Goal: Communication & Community: Ask a question

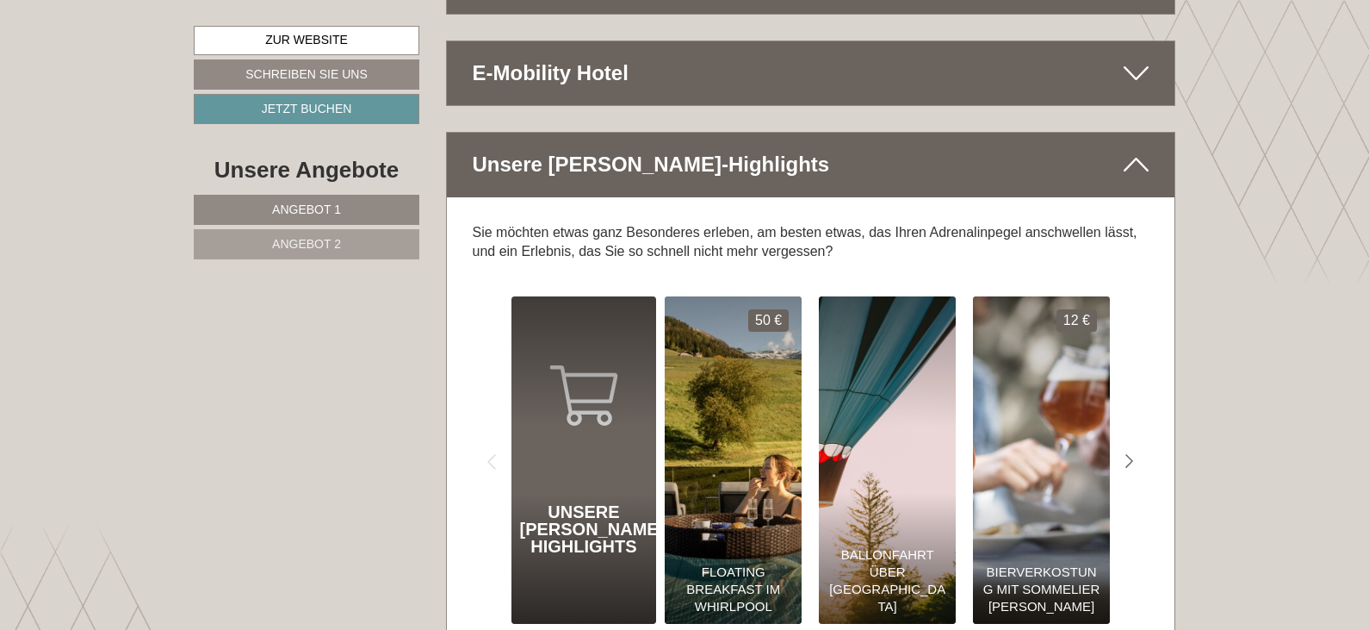
scroll to position [7924, 0]
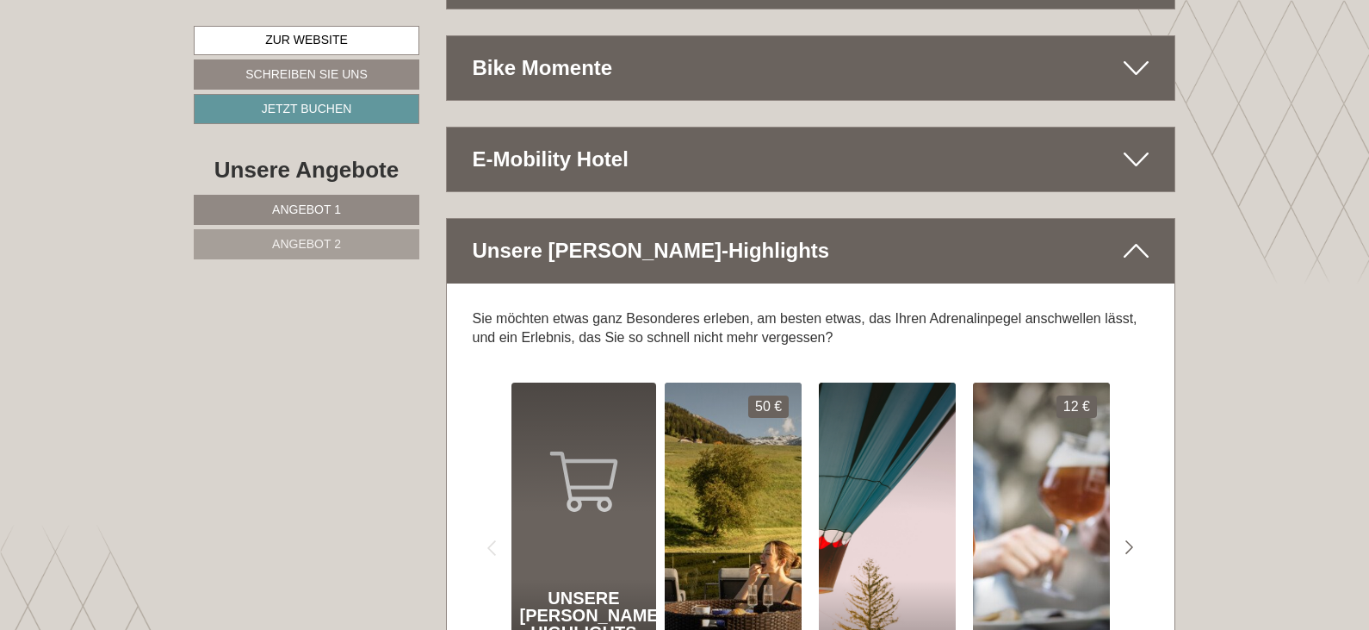
click at [319, 244] on span "Angebot 2" at bounding box center [306, 244] width 69 height 14
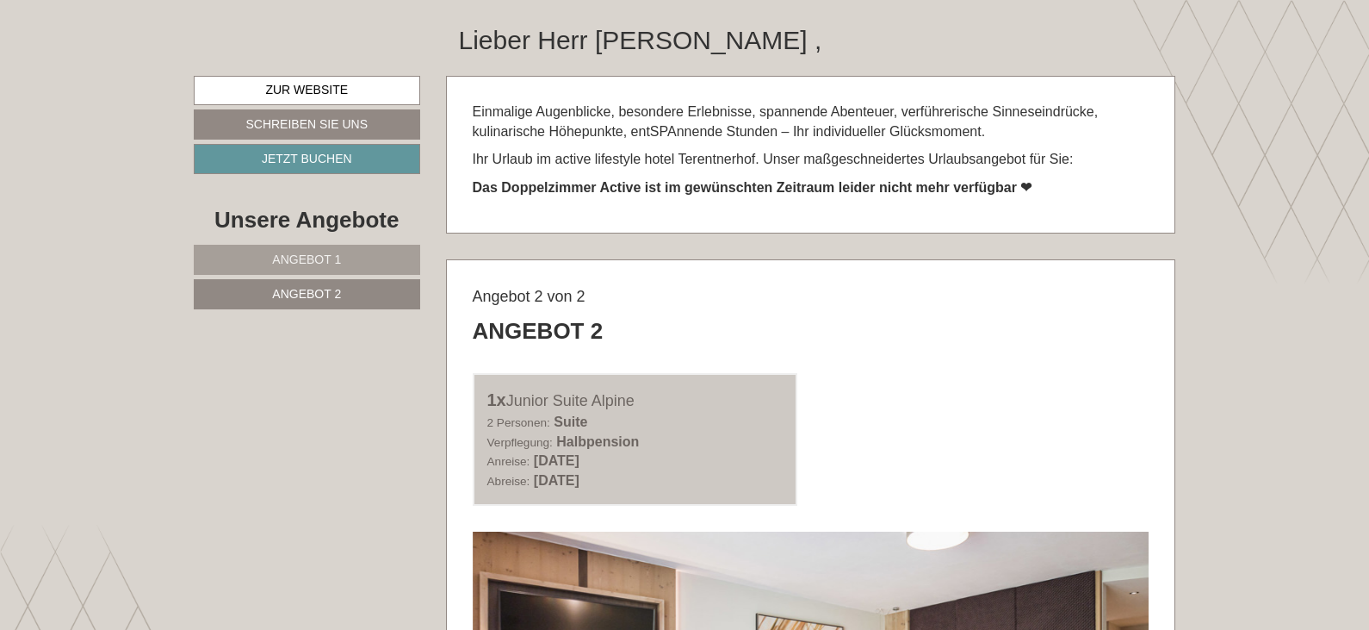
scroll to position [695, 0]
click at [345, 264] on link "Angebot 1" at bounding box center [307, 259] width 227 height 30
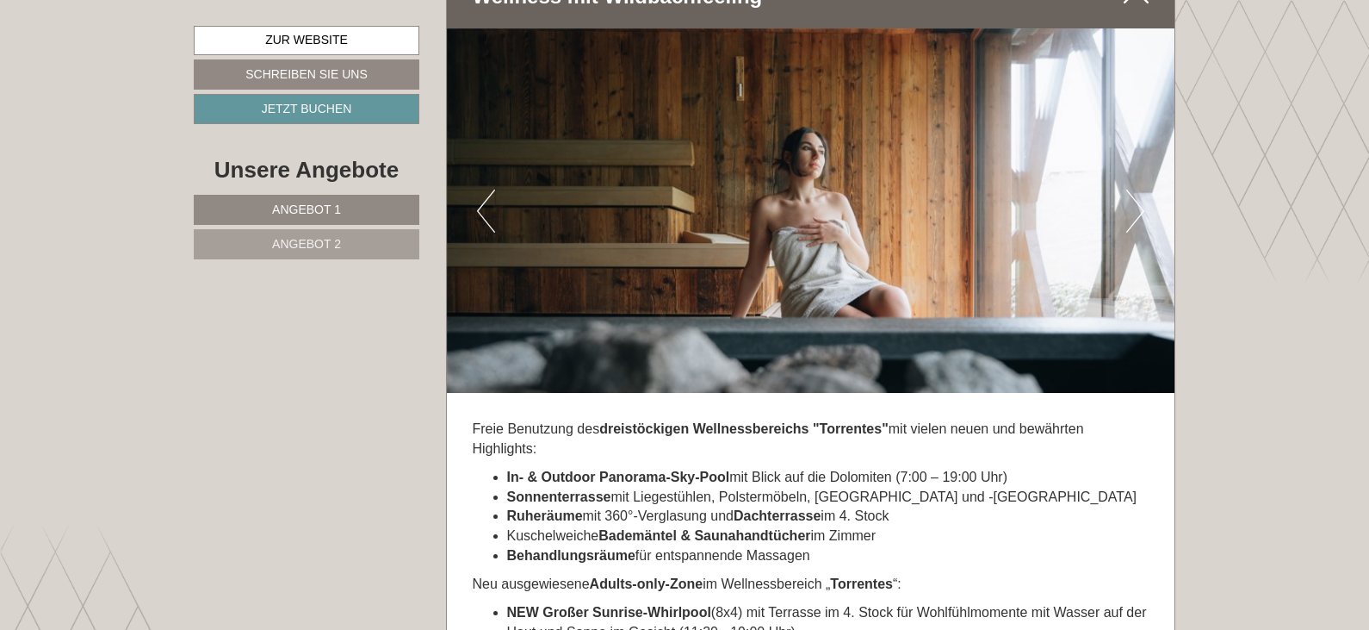
scroll to position [3451, 0]
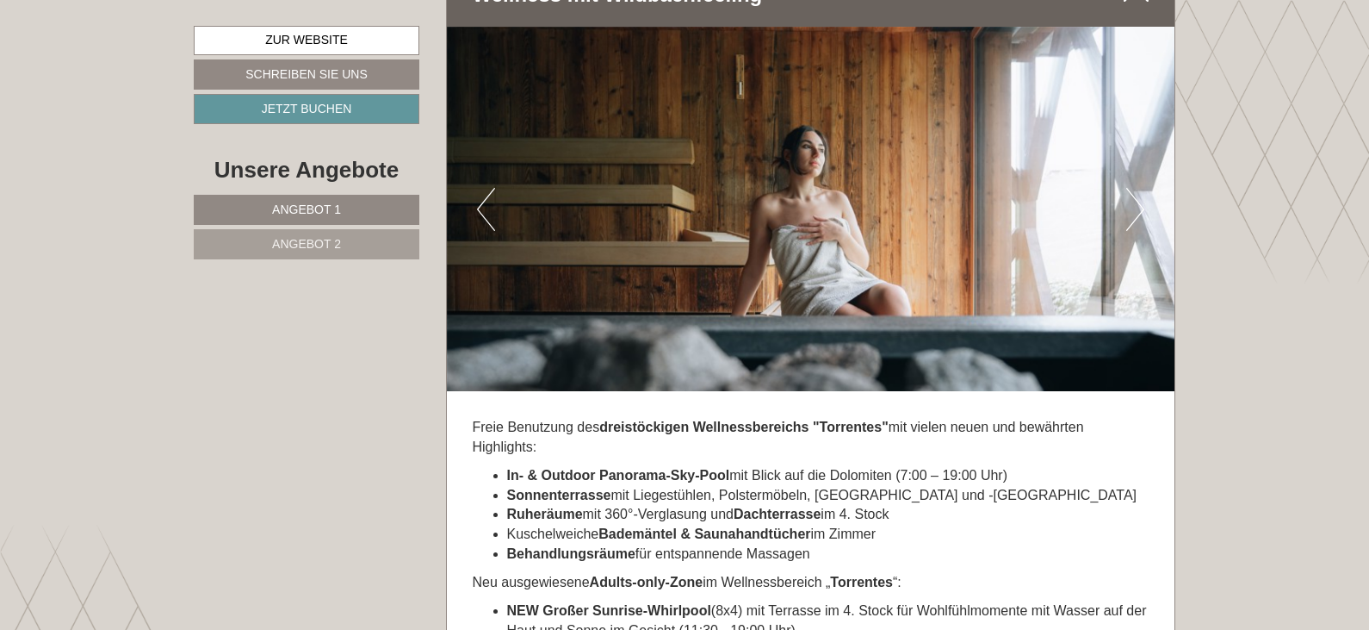
click at [326, 249] on span "Angebot 2" at bounding box center [306, 244] width 69 height 14
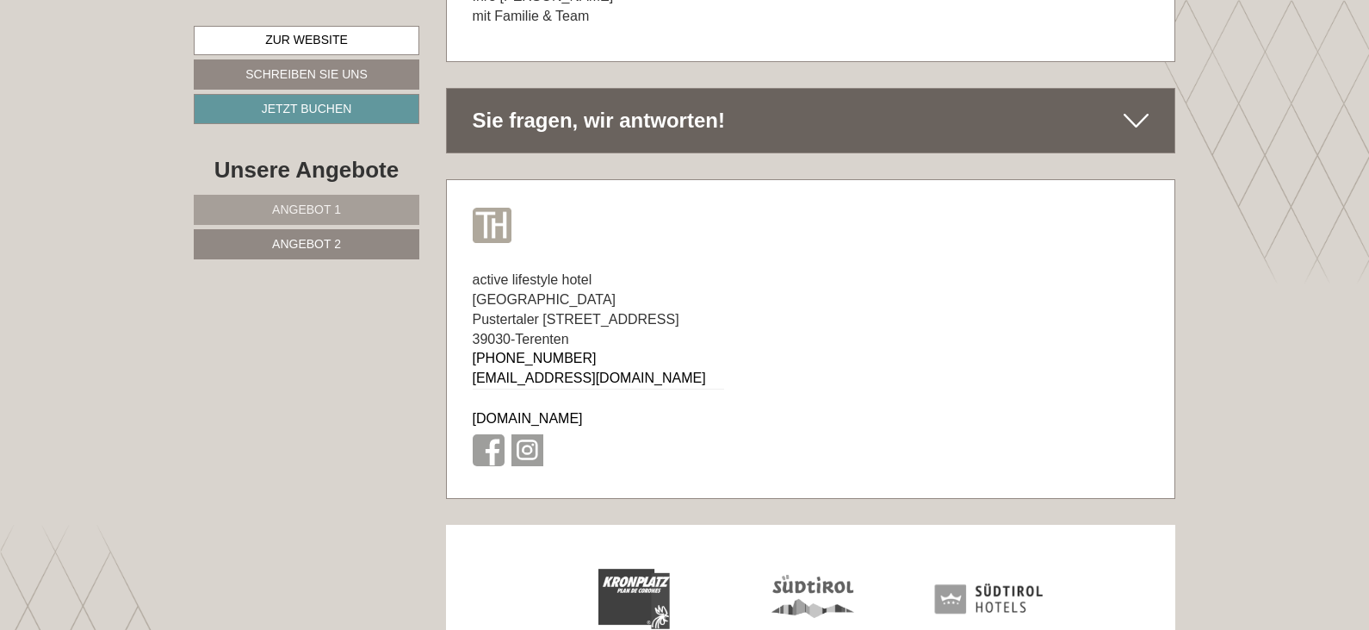
scroll to position [8192, 0]
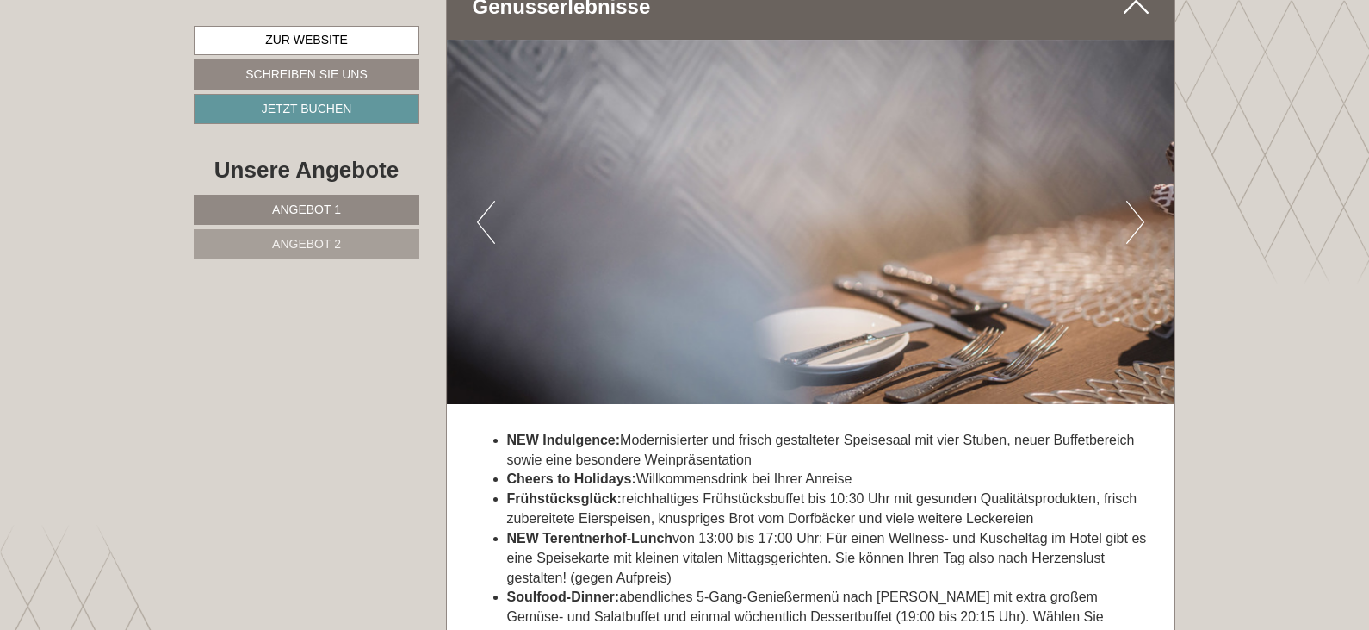
scroll to position [3704, 0]
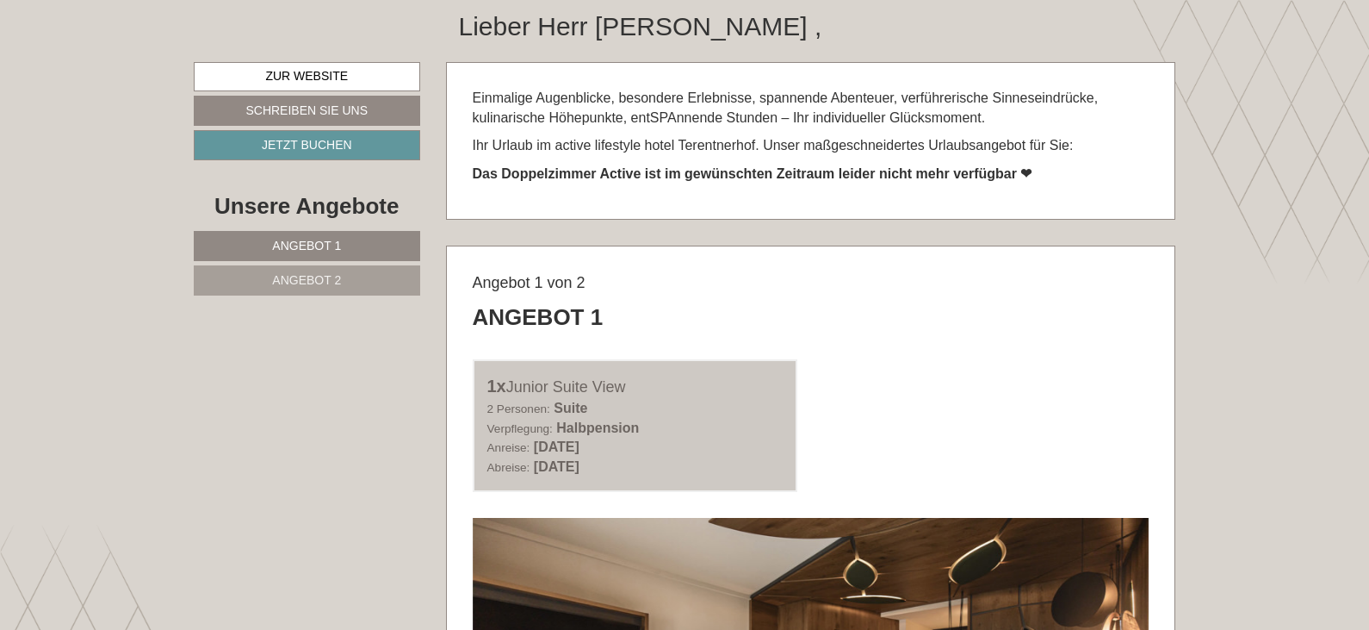
scroll to position [522, 0]
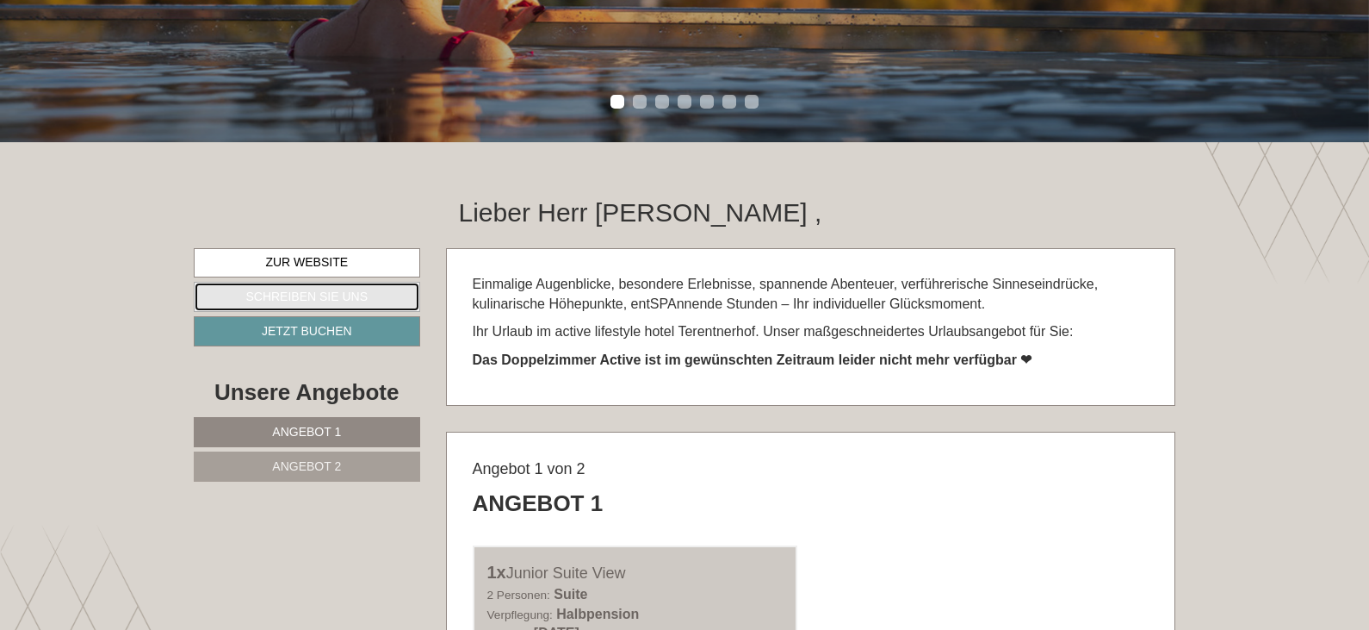
click at [314, 304] on link "Schreiben Sie uns" at bounding box center [307, 297] width 227 height 30
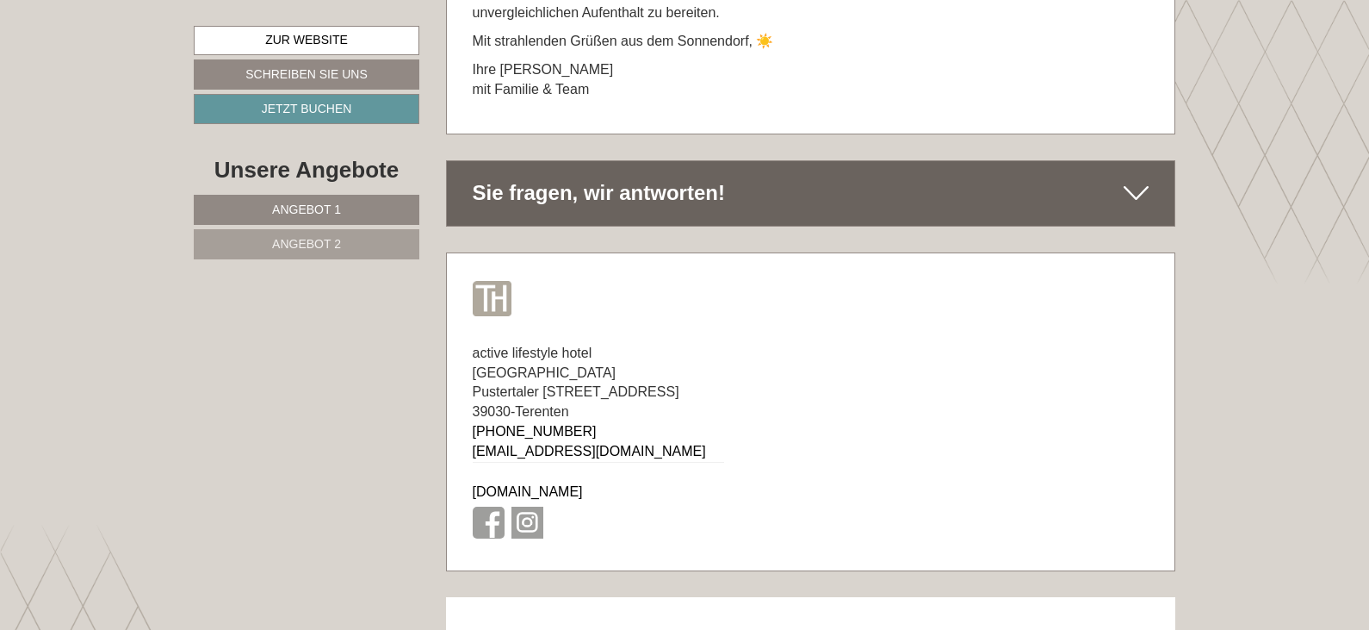
scroll to position [9354, 0]
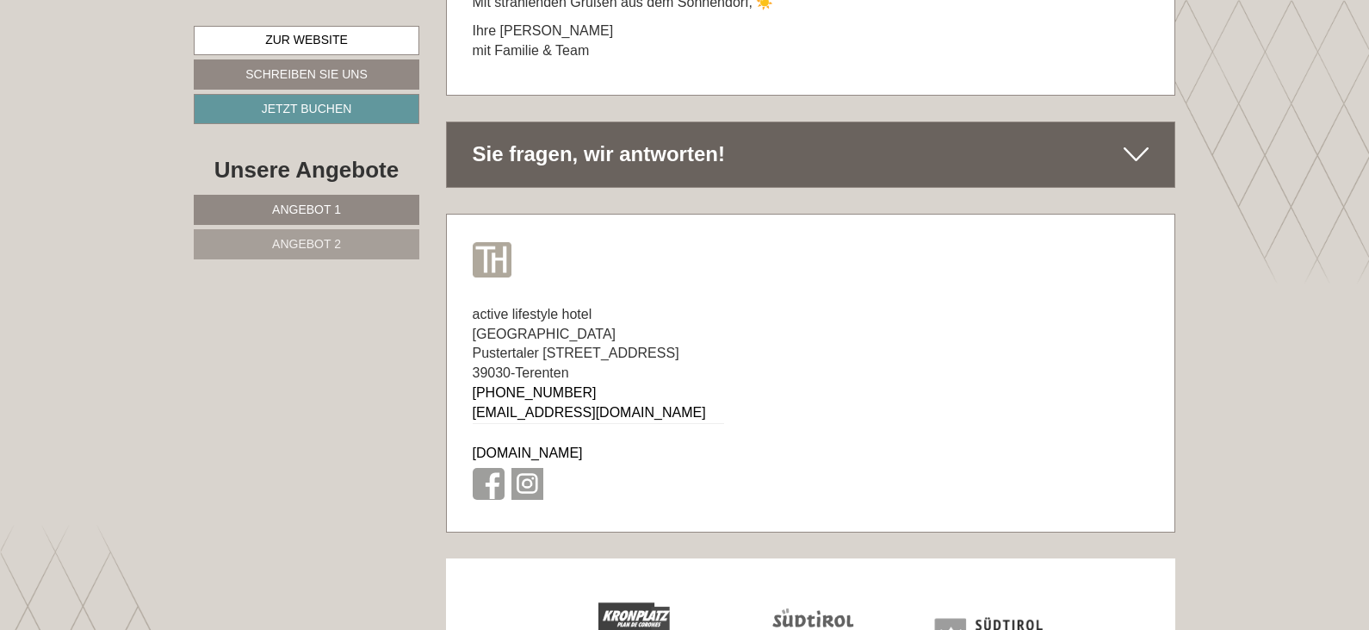
click at [600, 122] on div "Sie fragen, wir antworten!" at bounding box center [811, 154] width 729 height 64
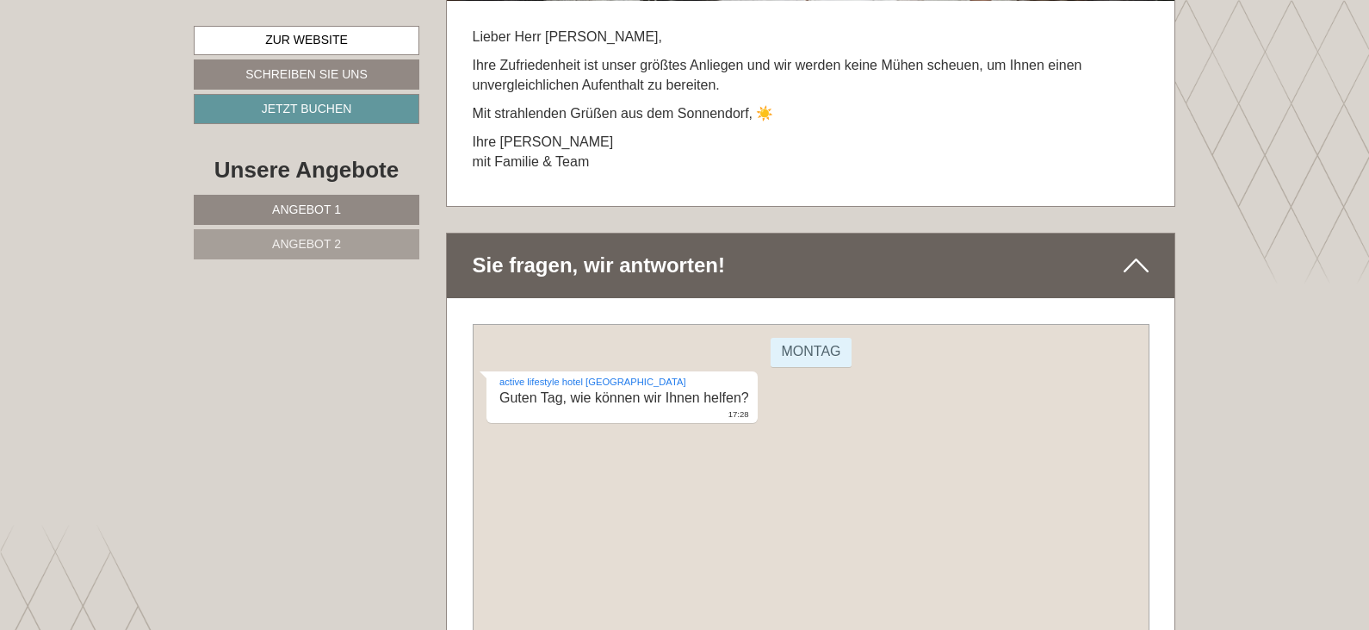
scroll to position [9268, 0]
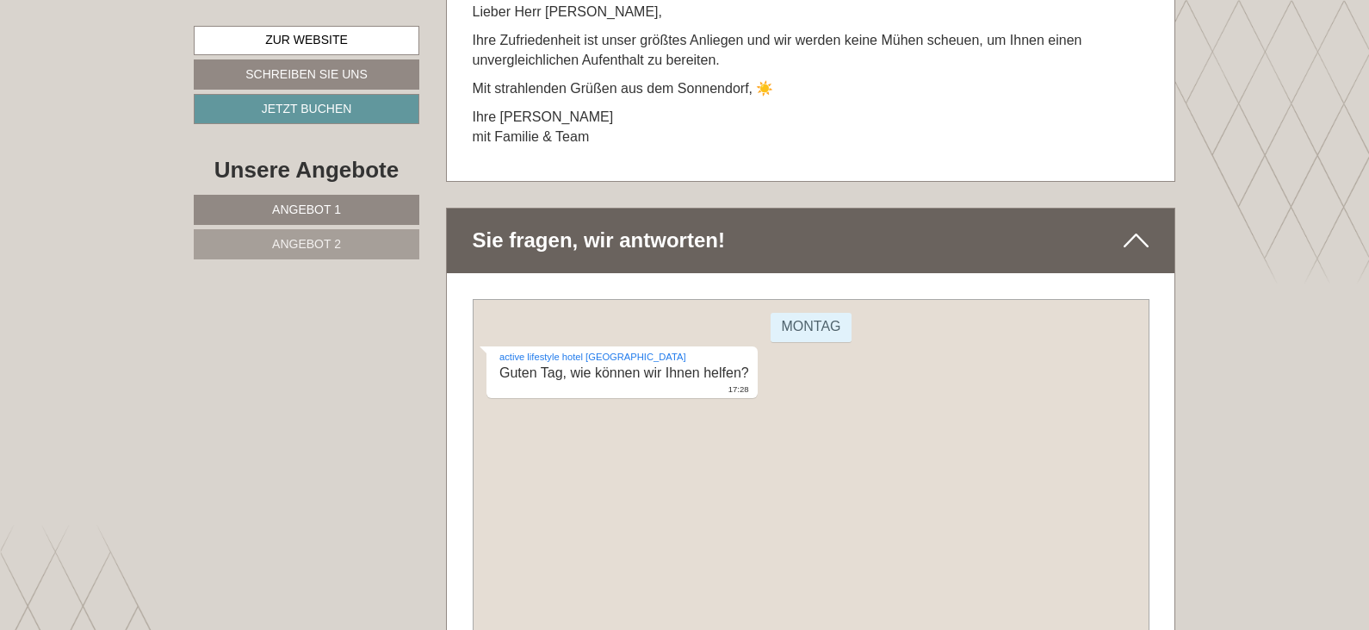
click at [586, 377] on div "active lifestyle hotel Terentnerhof Guten Tag, wie können wir Ihnen helfen? 17:…" at bounding box center [621, 371] width 271 height 53
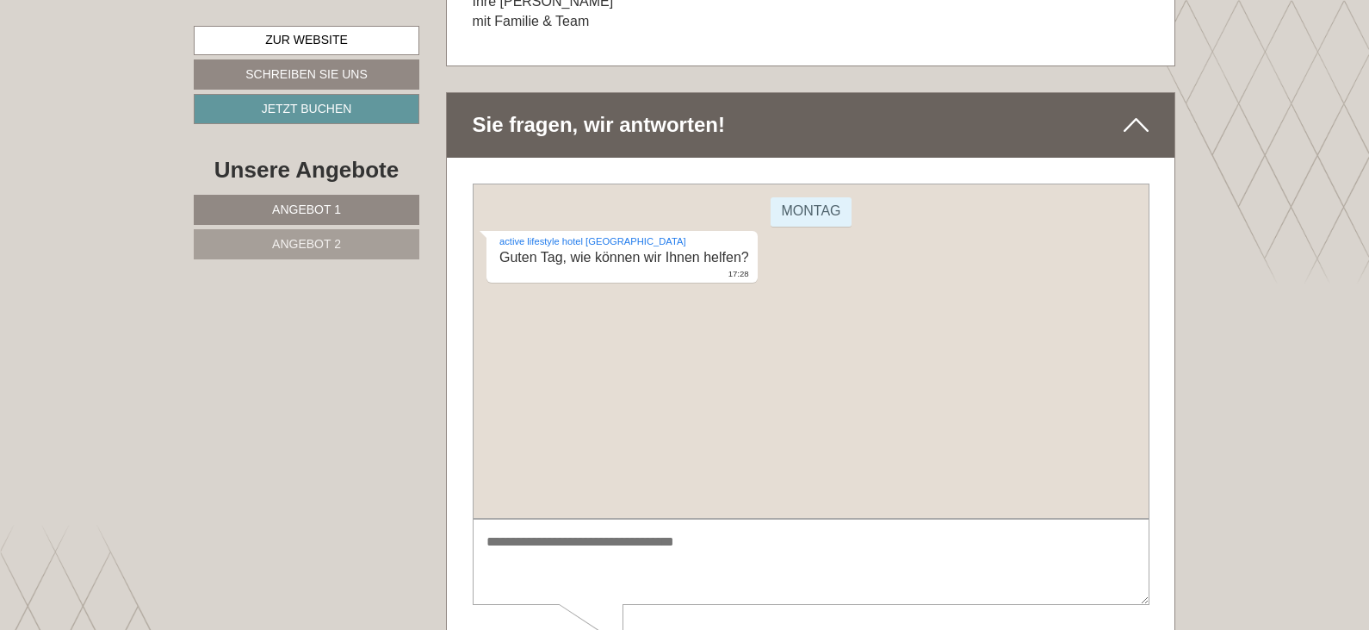
scroll to position [9527, 0]
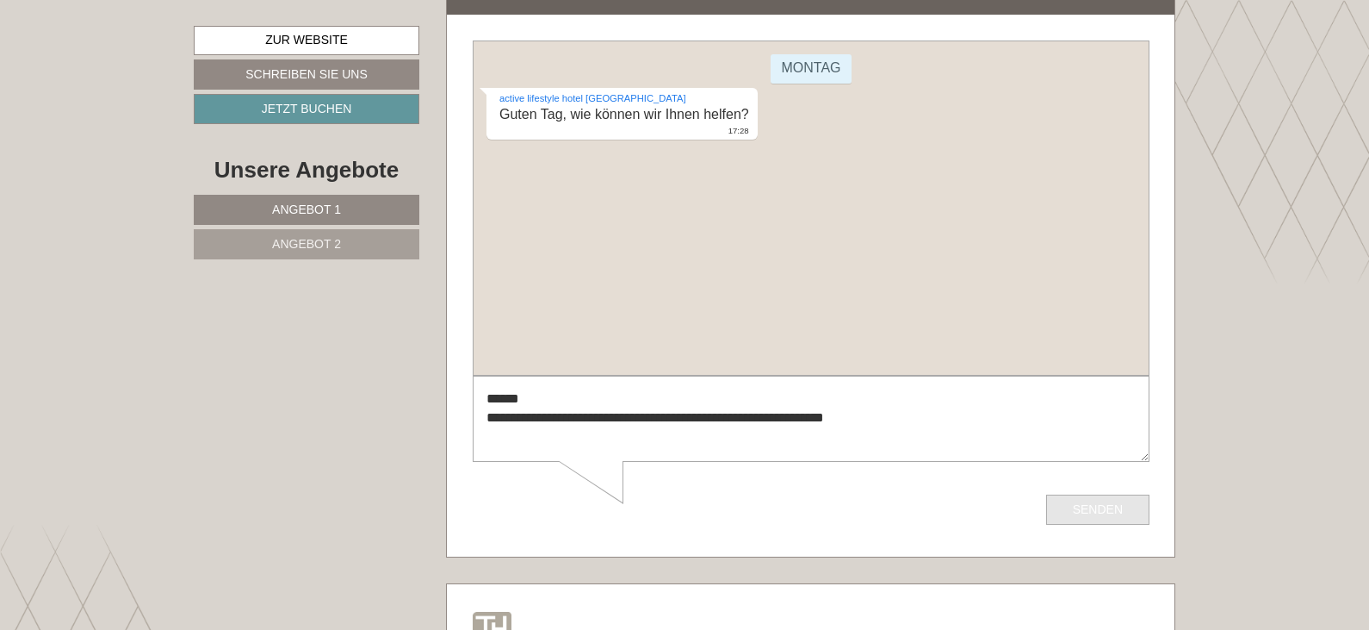
type textarea "**********"
click at [1073, 516] on button "Senden" at bounding box center [1097, 509] width 103 height 30
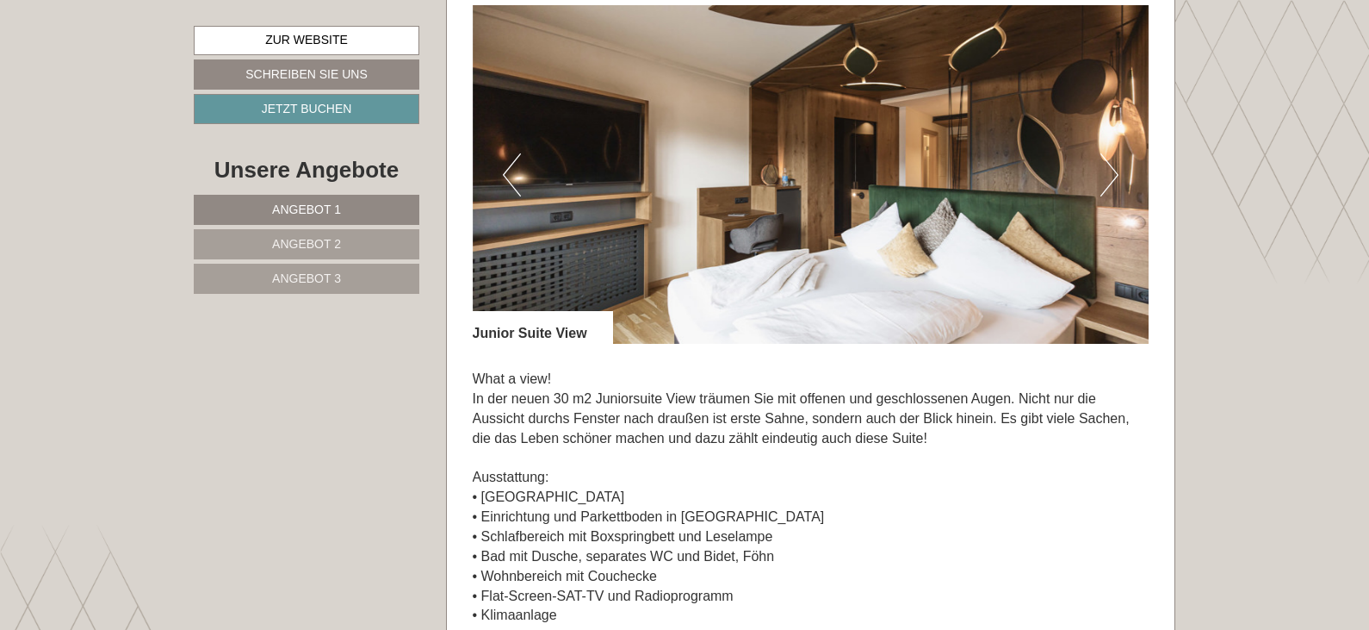
scroll to position [1158, 0]
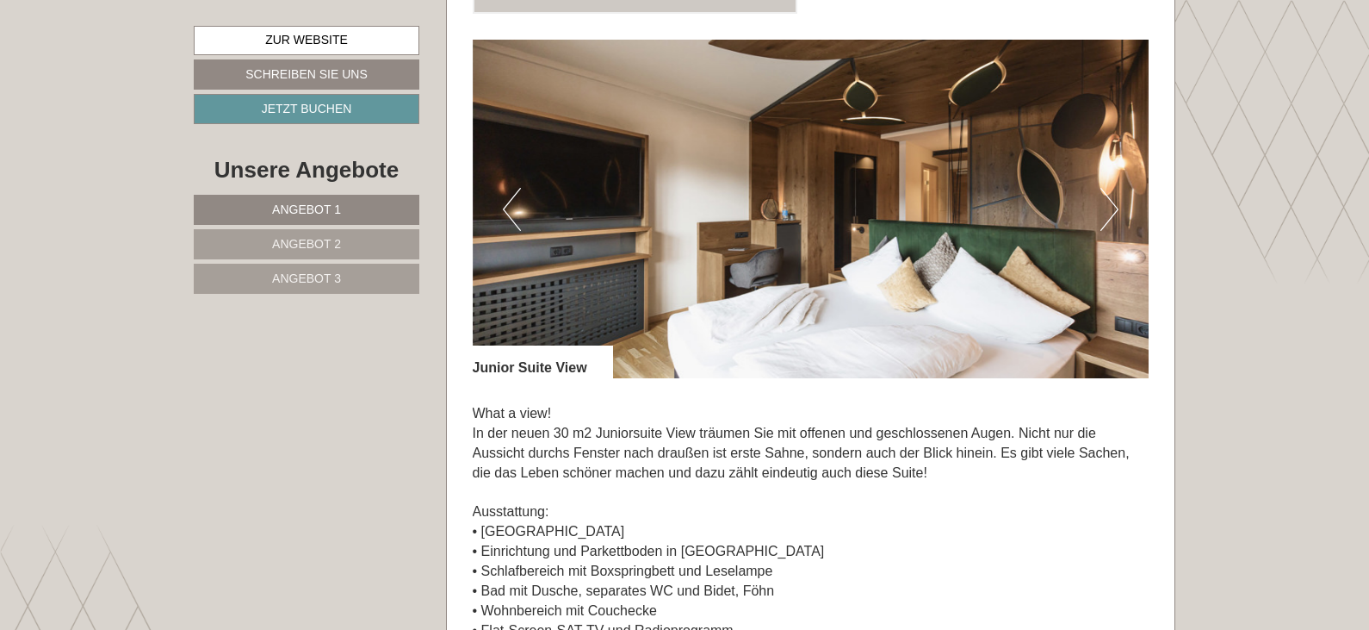
click at [1114, 203] on button "Next" at bounding box center [1110, 209] width 18 height 43
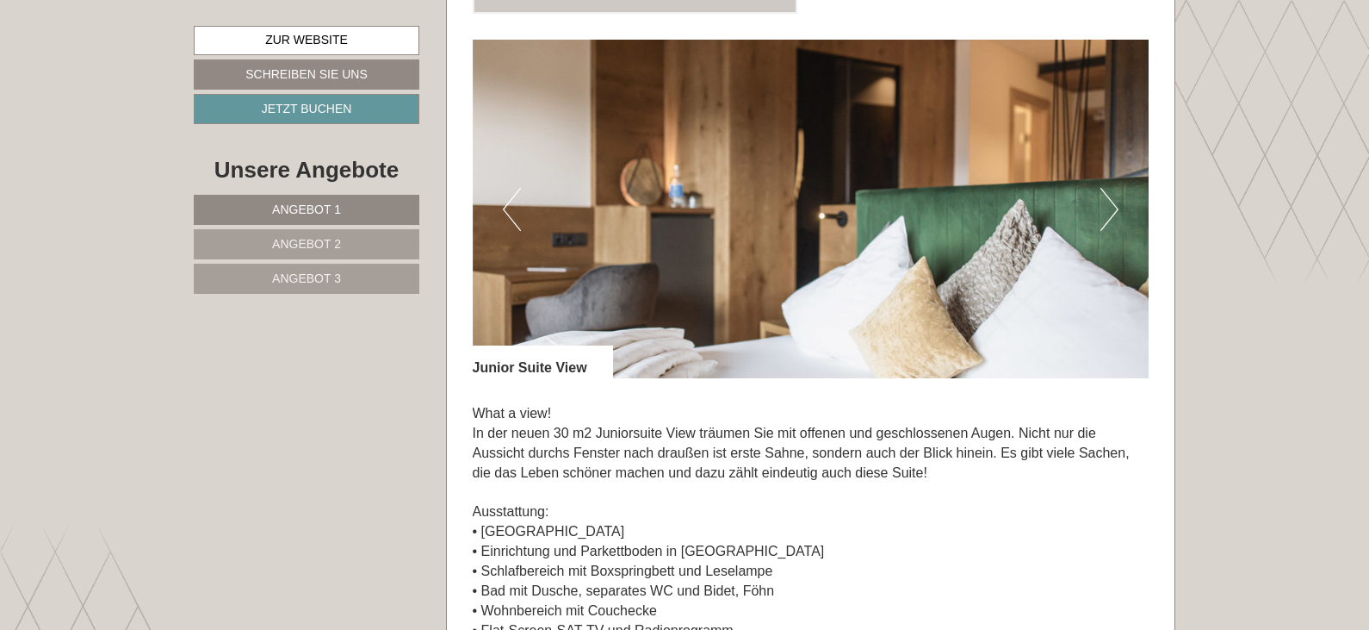
click at [1114, 203] on button "Next" at bounding box center [1110, 209] width 18 height 43
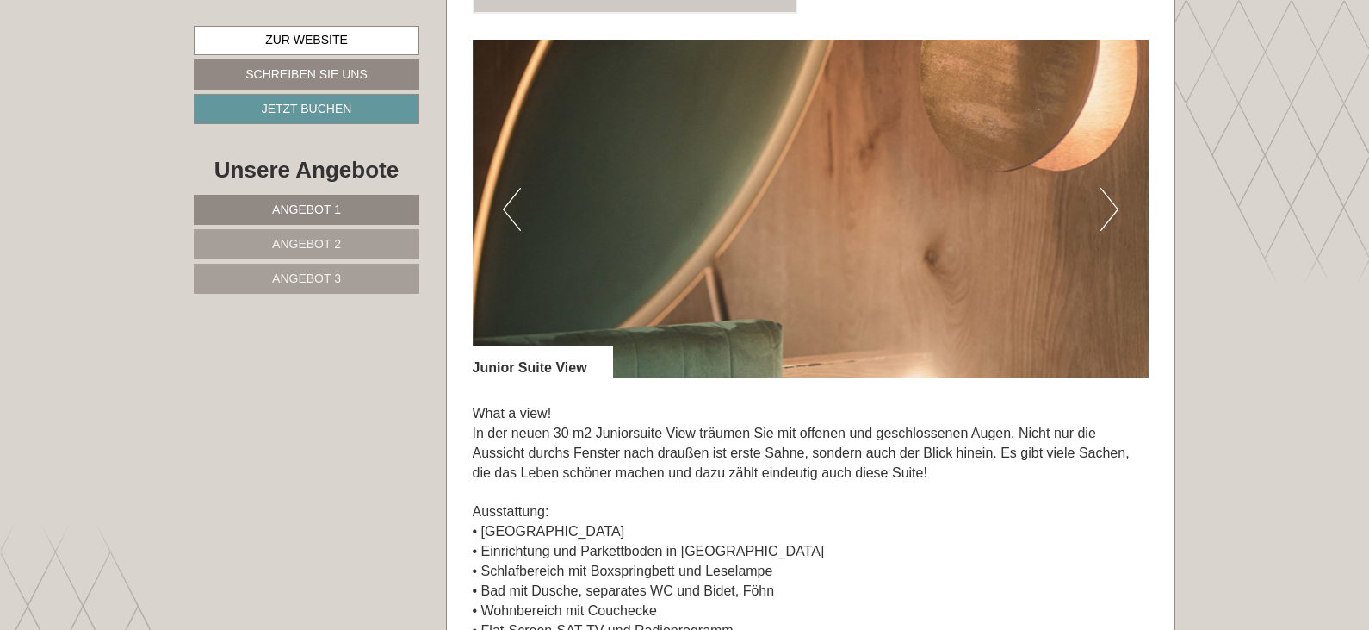
click at [1114, 203] on button "Next" at bounding box center [1110, 209] width 18 height 43
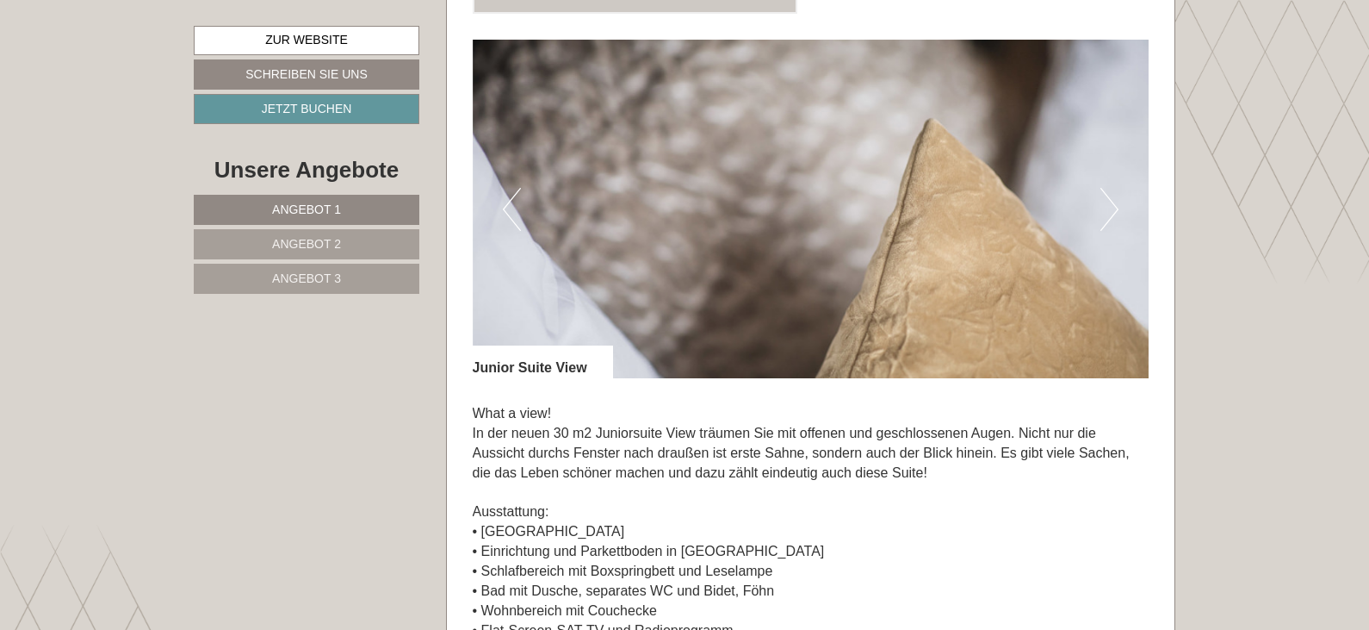
click at [1114, 203] on button "Next" at bounding box center [1110, 209] width 18 height 43
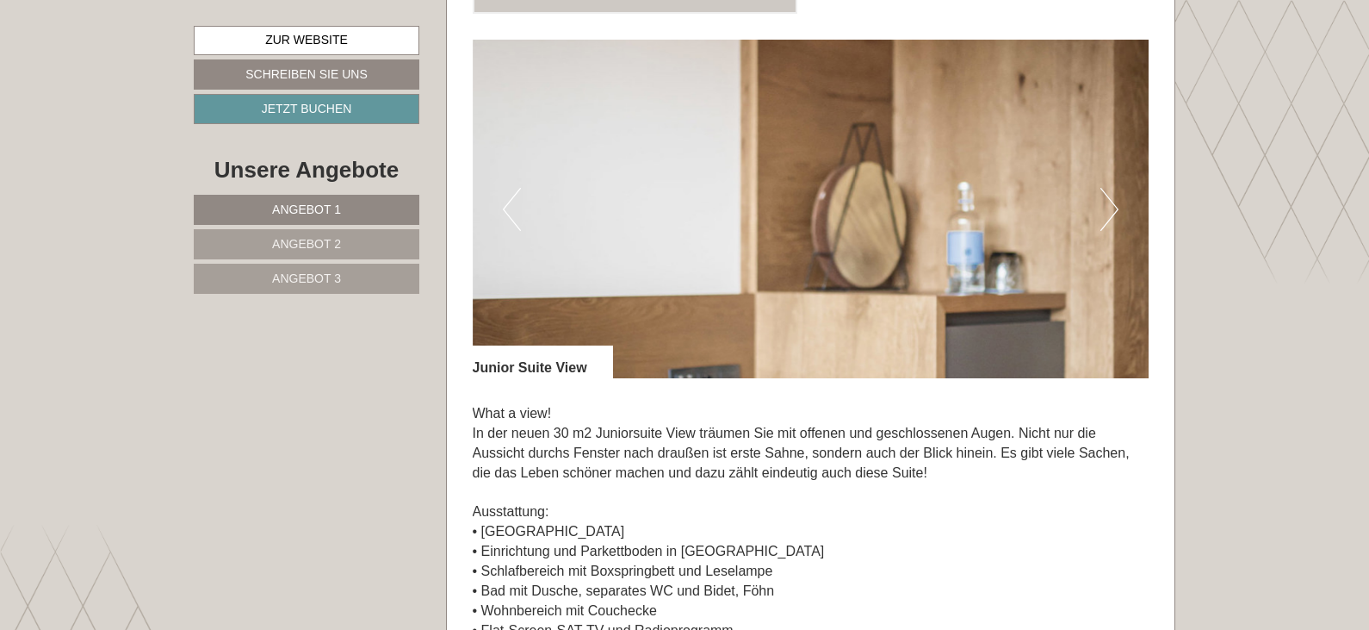
click at [1114, 203] on button "Next" at bounding box center [1110, 209] width 18 height 43
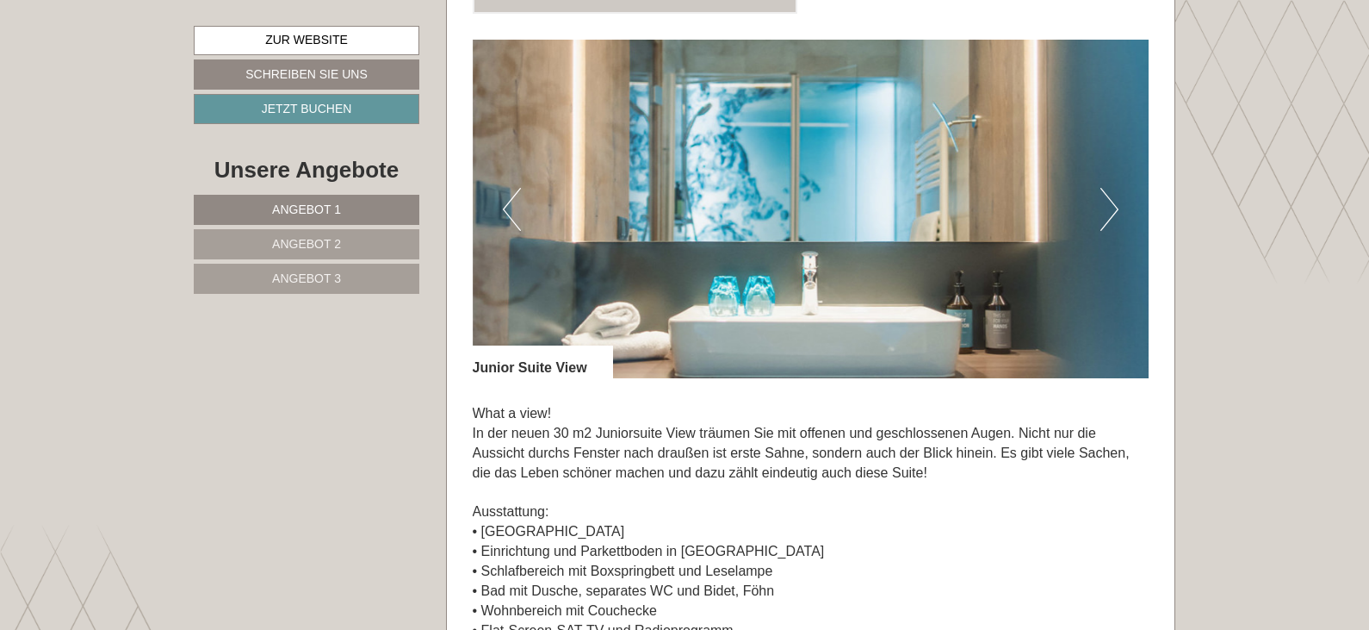
click at [1114, 203] on button "Next" at bounding box center [1110, 209] width 18 height 43
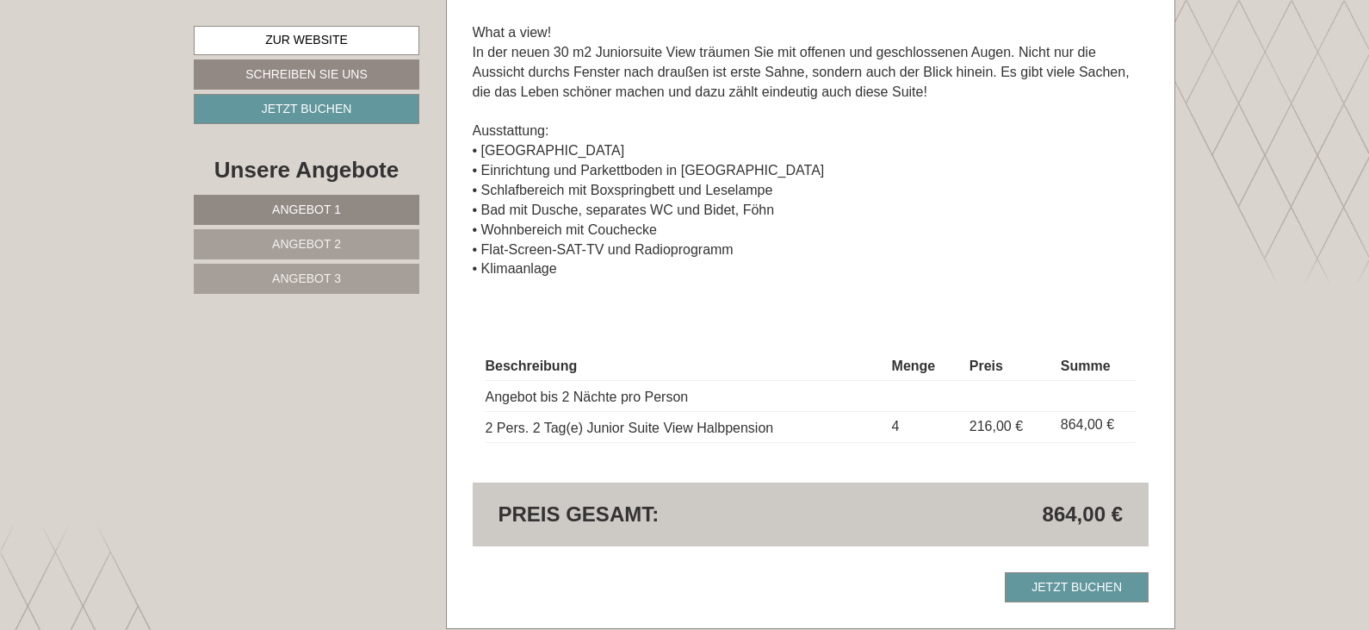
scroll to position [1588, 0]
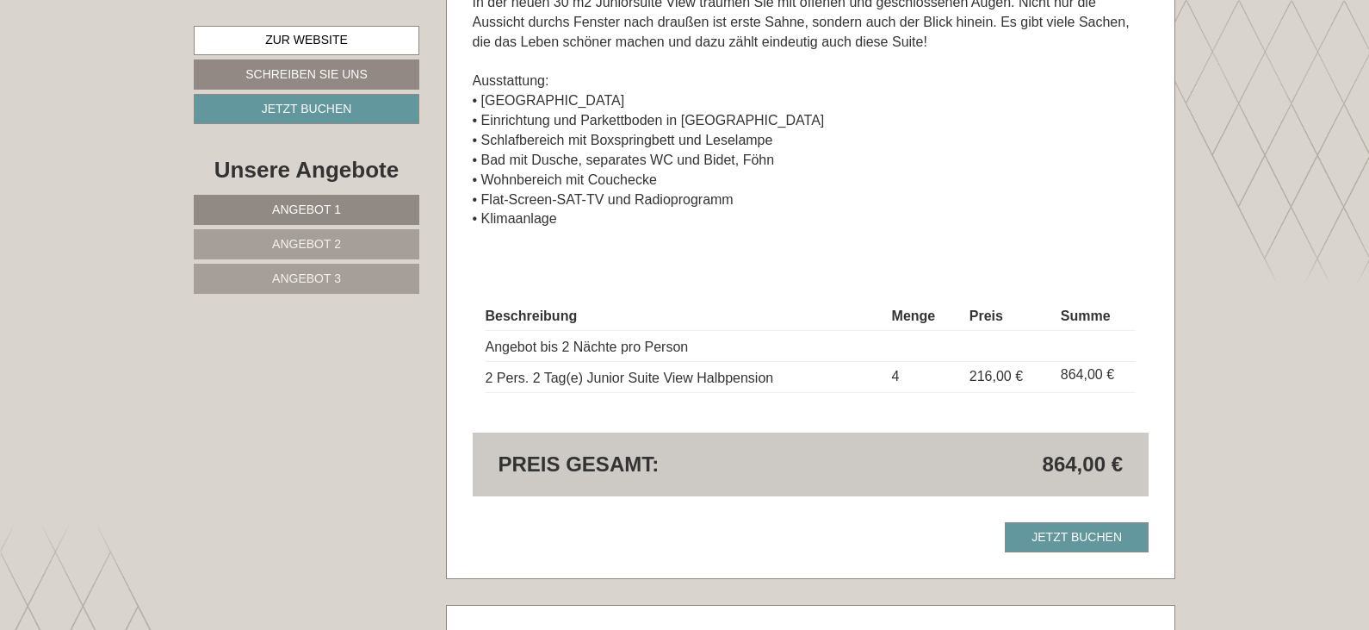
click at [328, 234] on link "Angebot 2" at bounding box center [307, 244] width 226 height 30
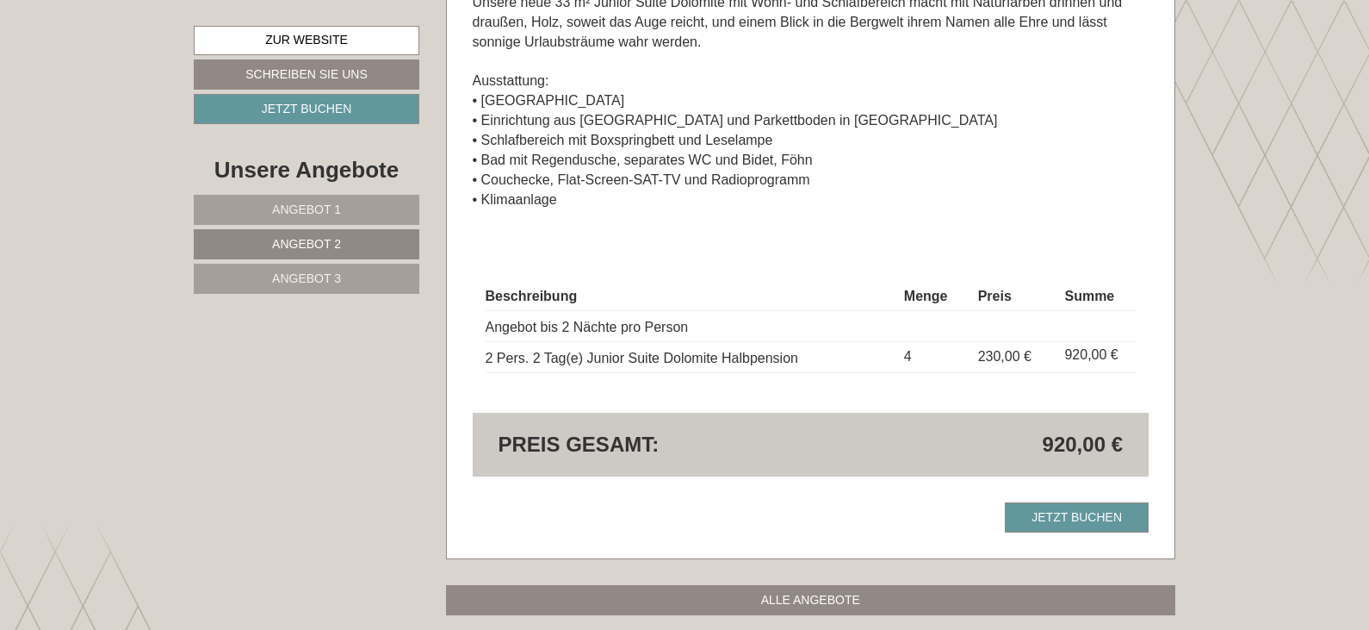
scroll to position [925, 0]
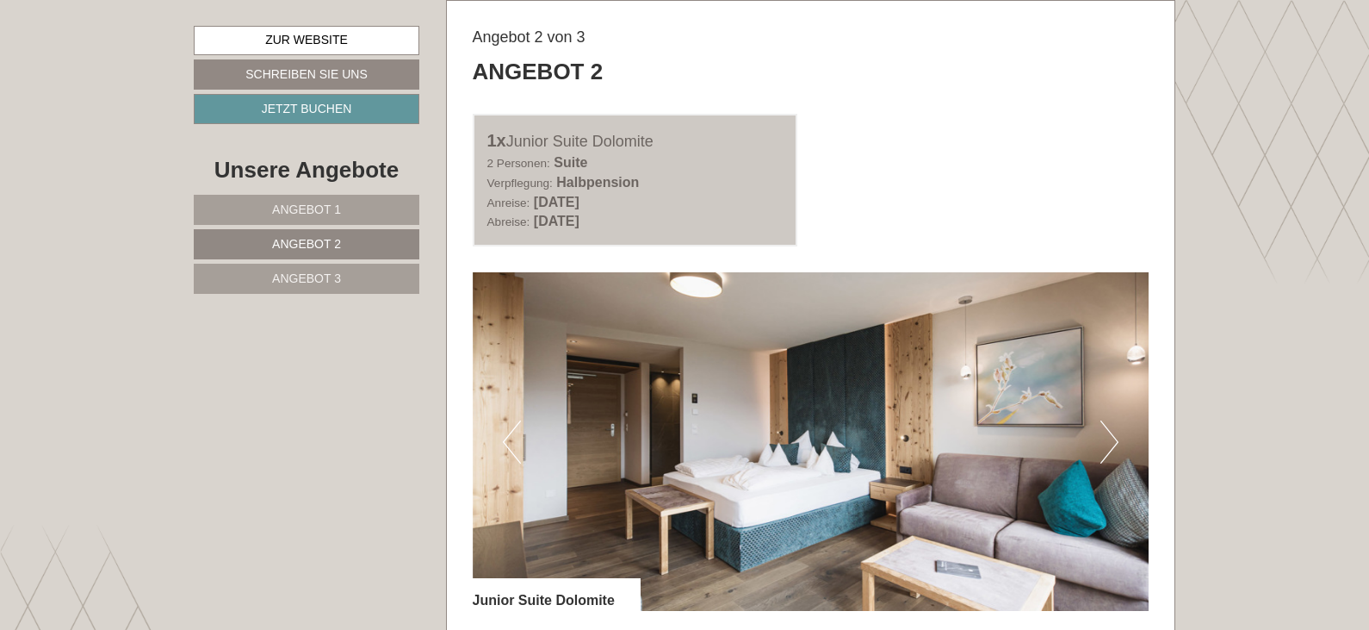
click at [321, 284] on span "Angebot 3" at bounding box center [306, 278] width 69 height 14
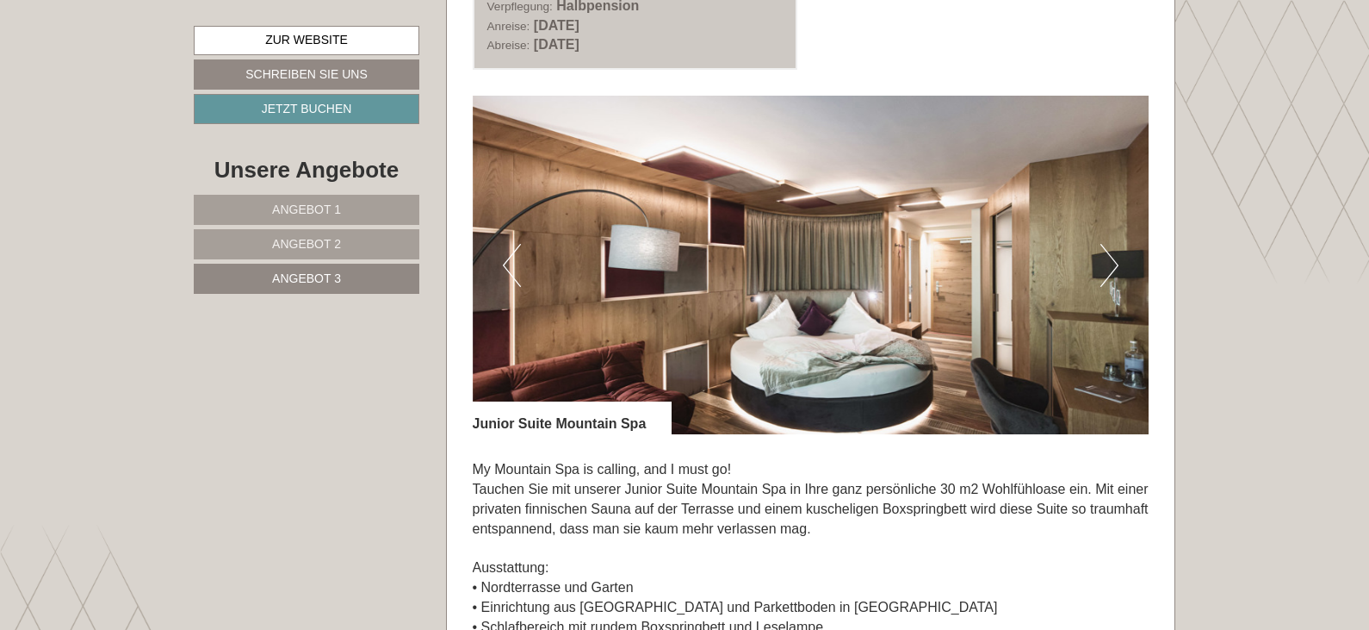
scroll to position [1097, 0]
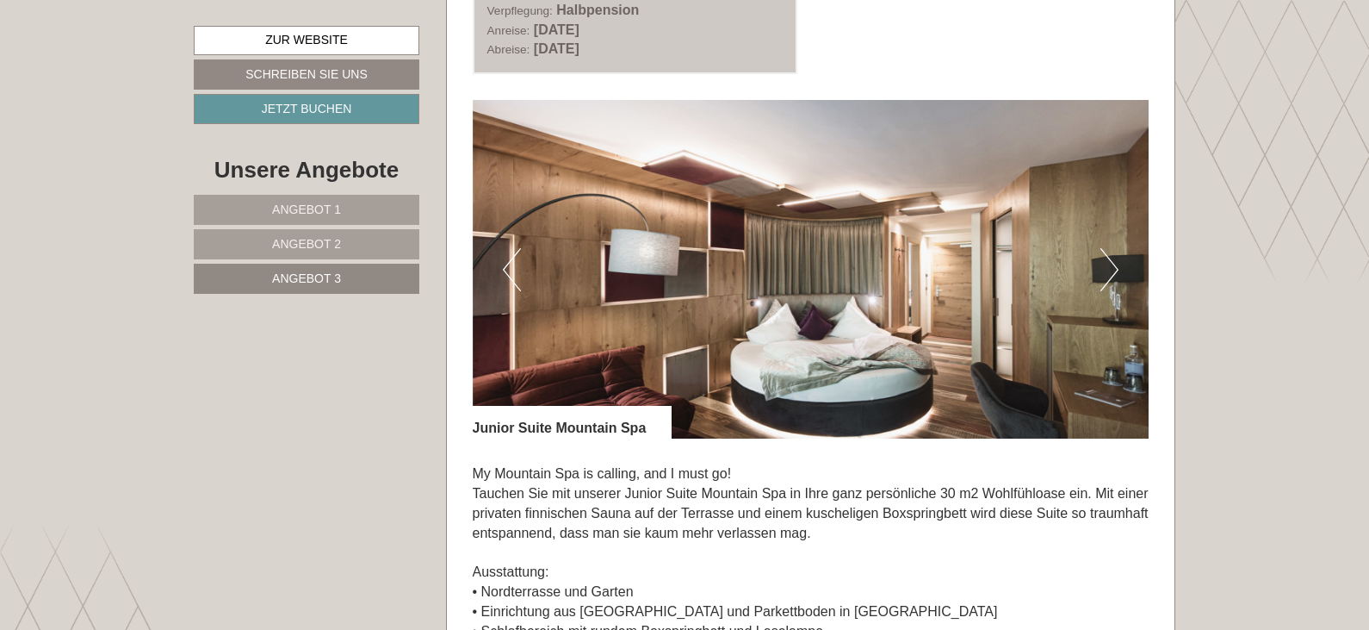
click at [1114, 270] on button "Next" at bounding box center [1110, 269] width 18 height 43
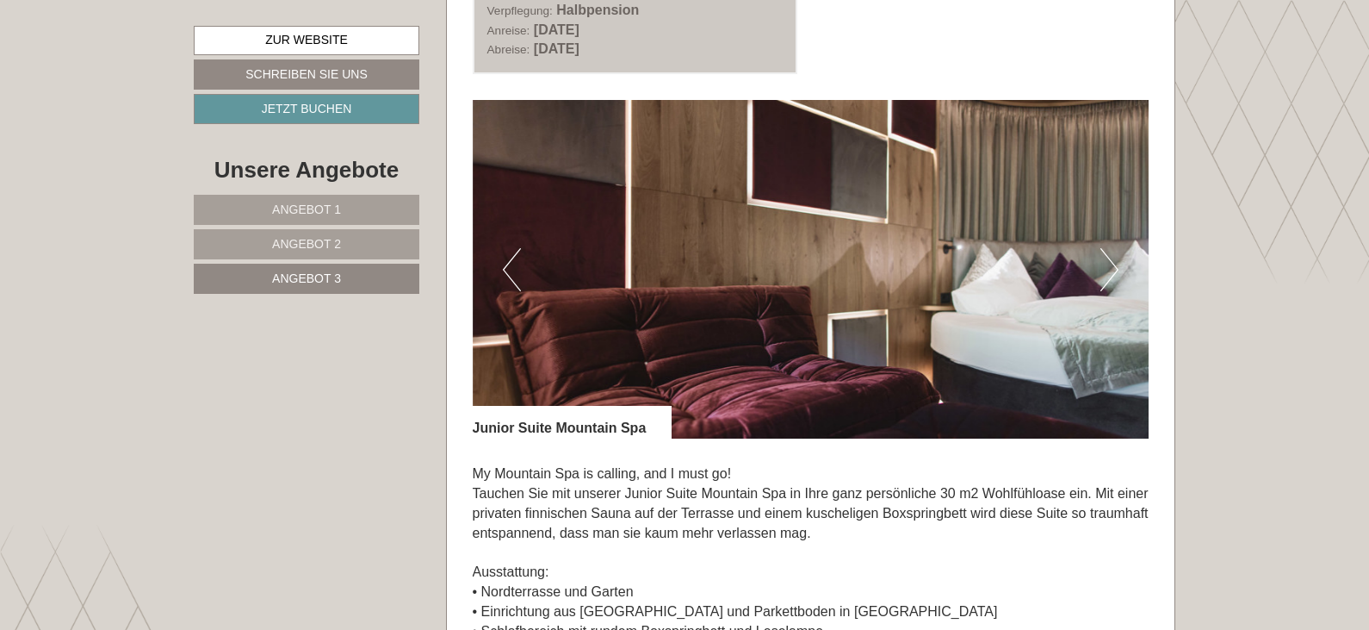
click at [1114, 270] on button "Next" at bounding box center [1110, 269] width 18 height 43
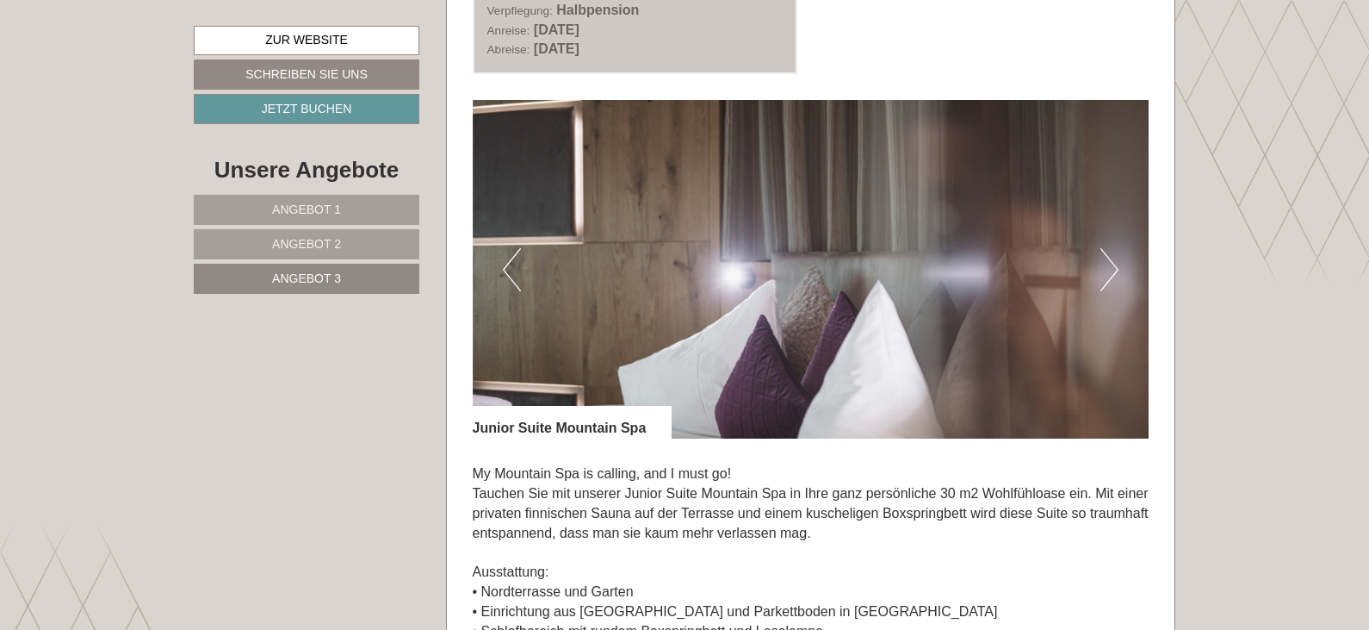
click at [1114, 270] on button "Next" at bounding box center [1110, 269] width 18 height 43
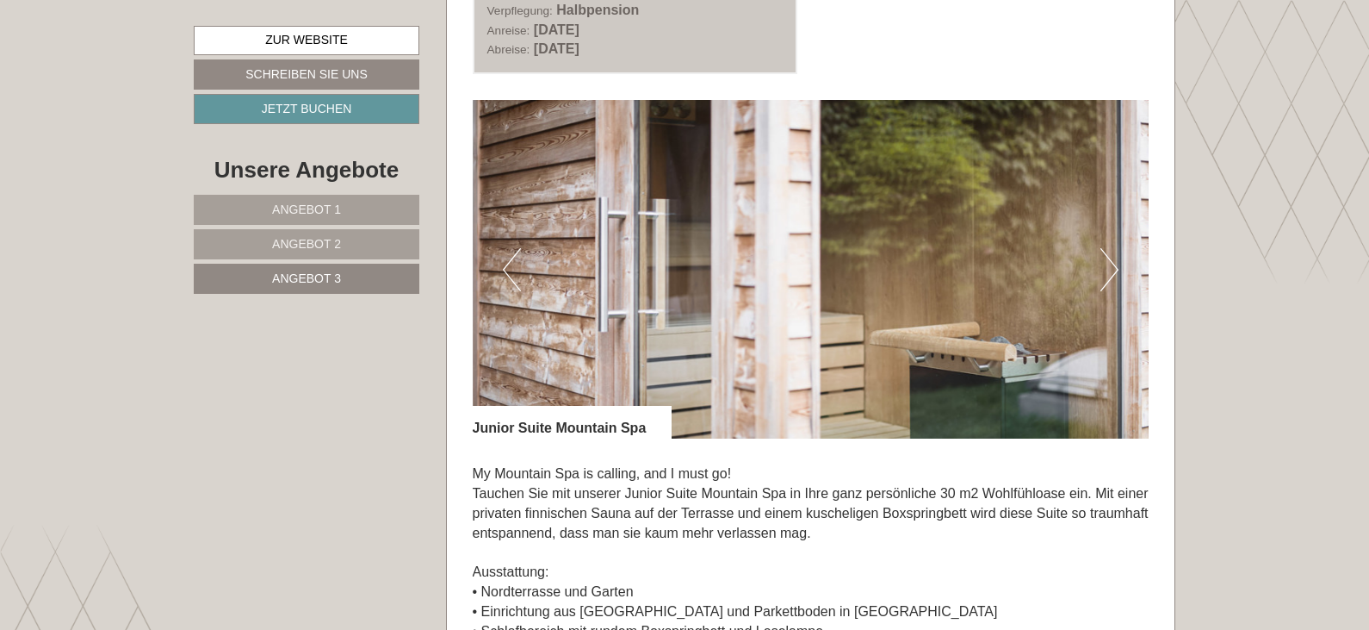
click at [1114, 270] on button "Next" at bounding box center [1110, 269] width 18 height 43
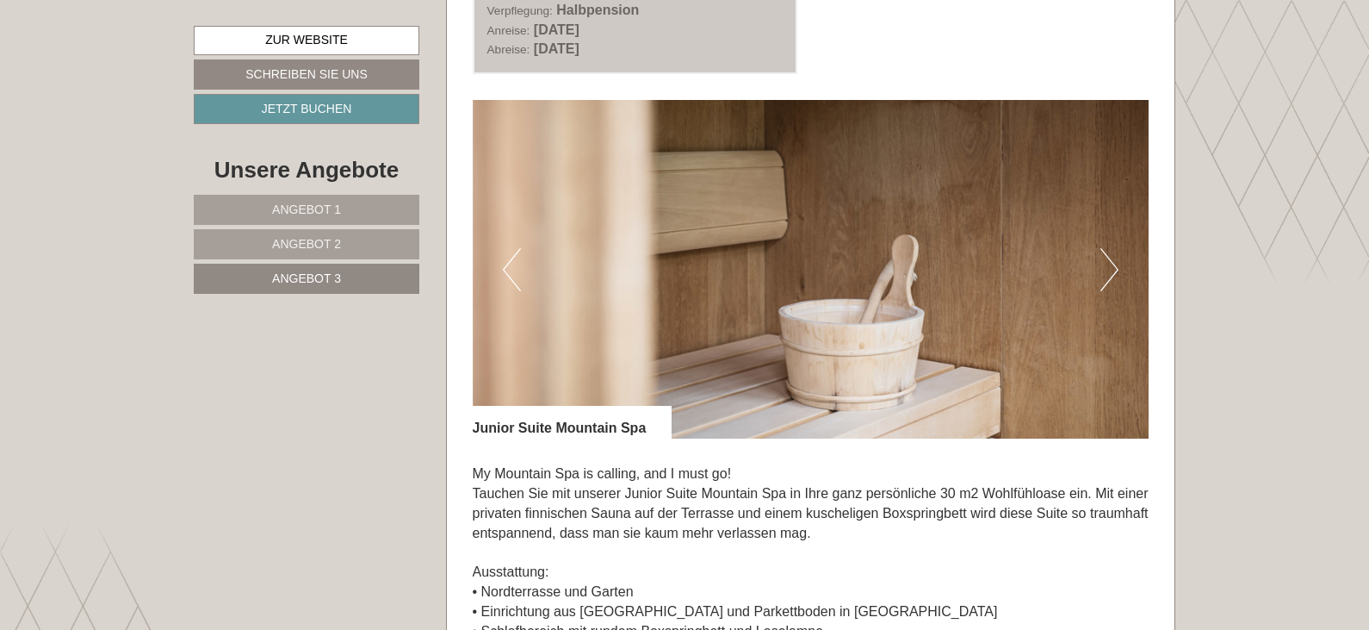
click at [1114, 270] on button "Next" at bounding box center [1110, 269] width 18 height 43
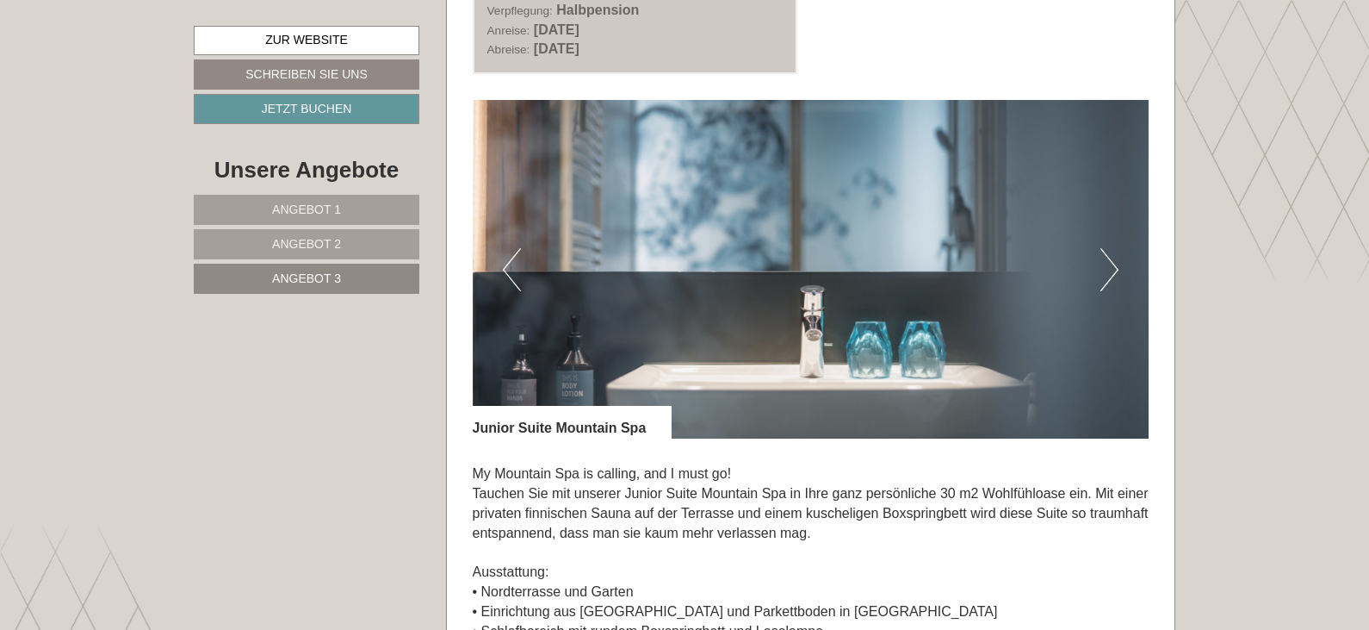
click at [1114, 270] on button "Next" at bounding box center [1110, 269] width 18 height 43
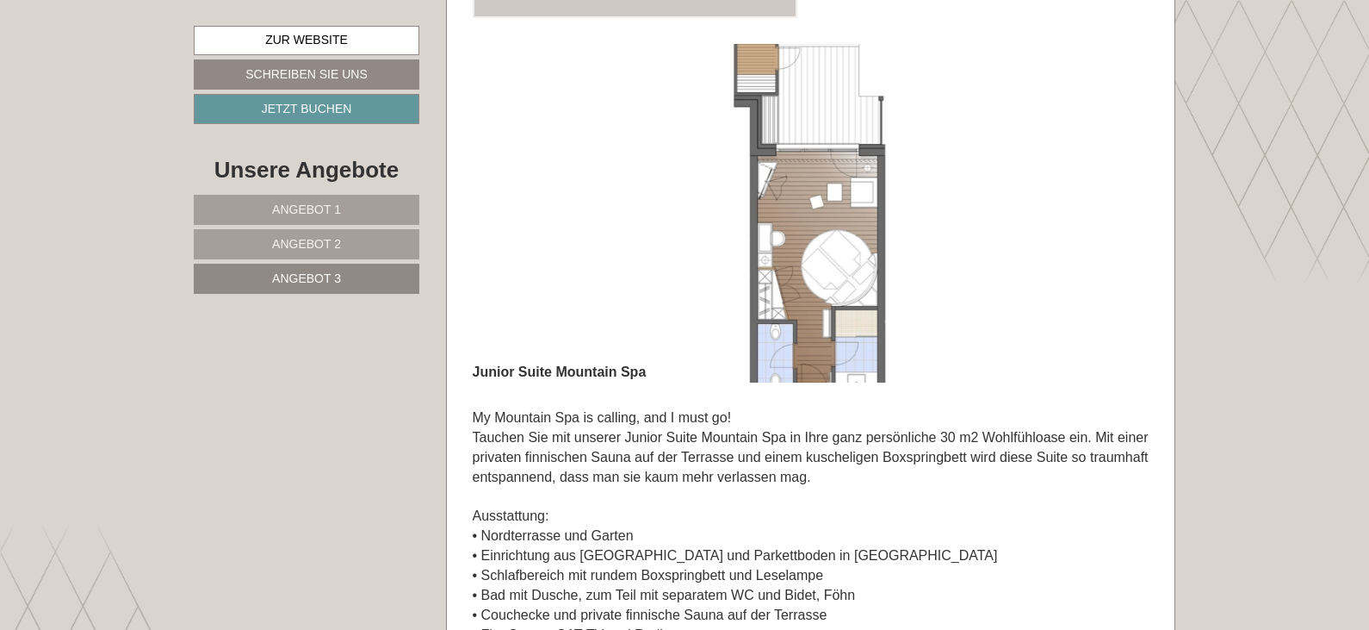
scroll to position [1183, 0]
